Goal: Transaction & Acquisition: Book appointment/travel/reservation

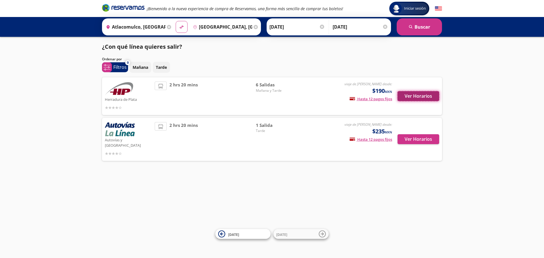
click at [411, 93] on button "Ver Horarios" at bounding box center [418, 96] width 42 height 10
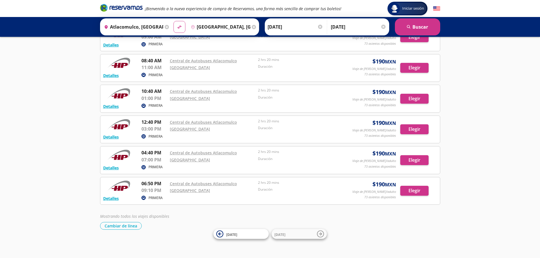
scroll to position [16, 0]
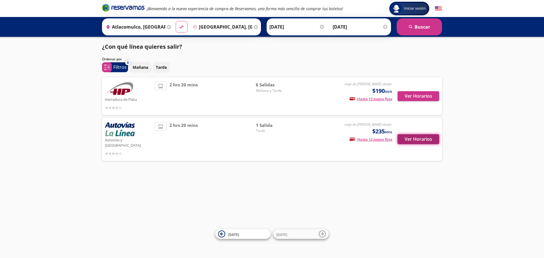
click at [420, 138] on button "Ver Horarios" at bounding box center [418, 139] width 42 height 10
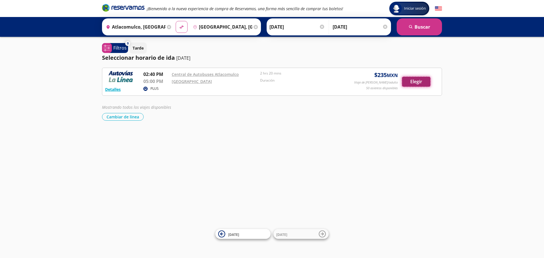
click at [416, 84] on button "Elegir" at bounding box center [416, 82] width 28 height 10
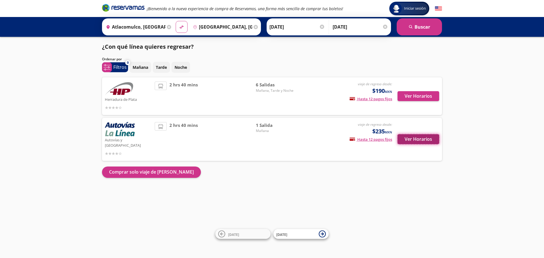
click at [422, 134] on button "Ver Horarios" at bounding box center [418, 139] width 42 height 10
